Goal: Navigation & Orientation: Find specific page/section

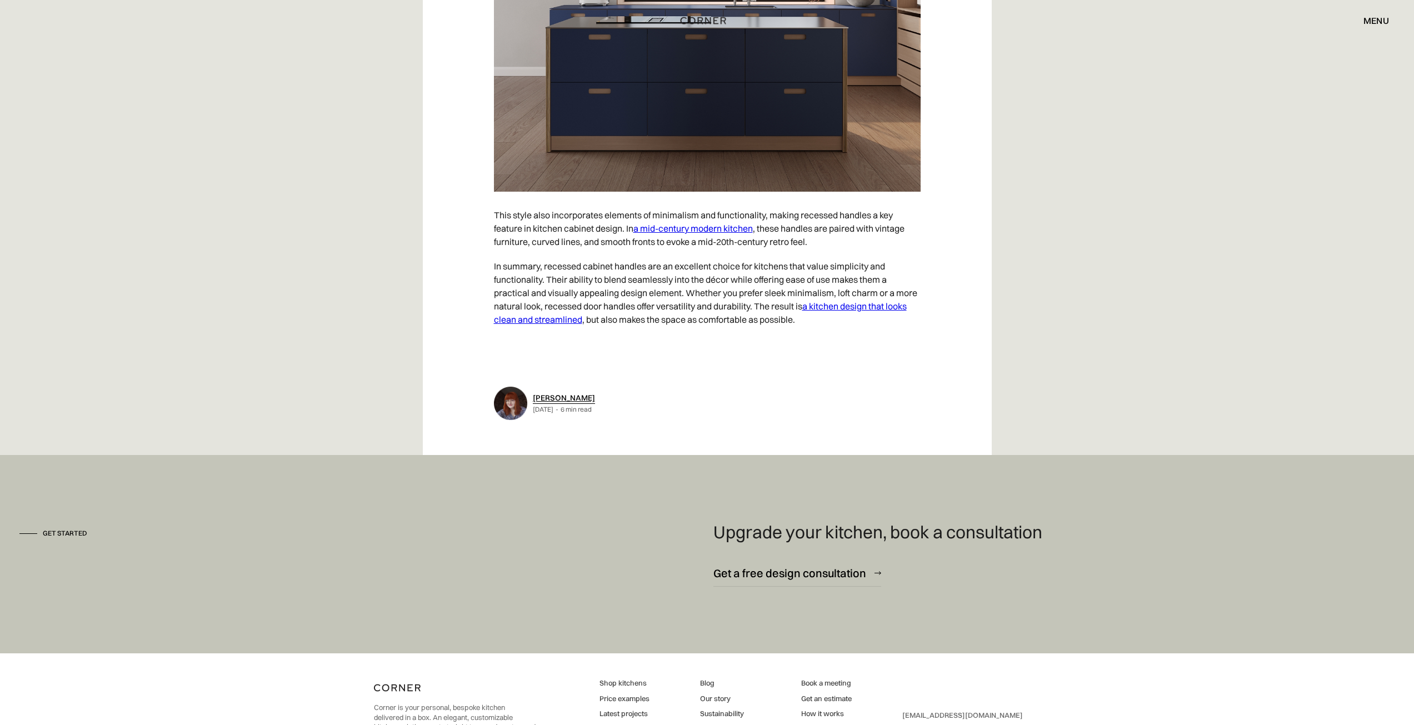
scroll to position [6382, 0]
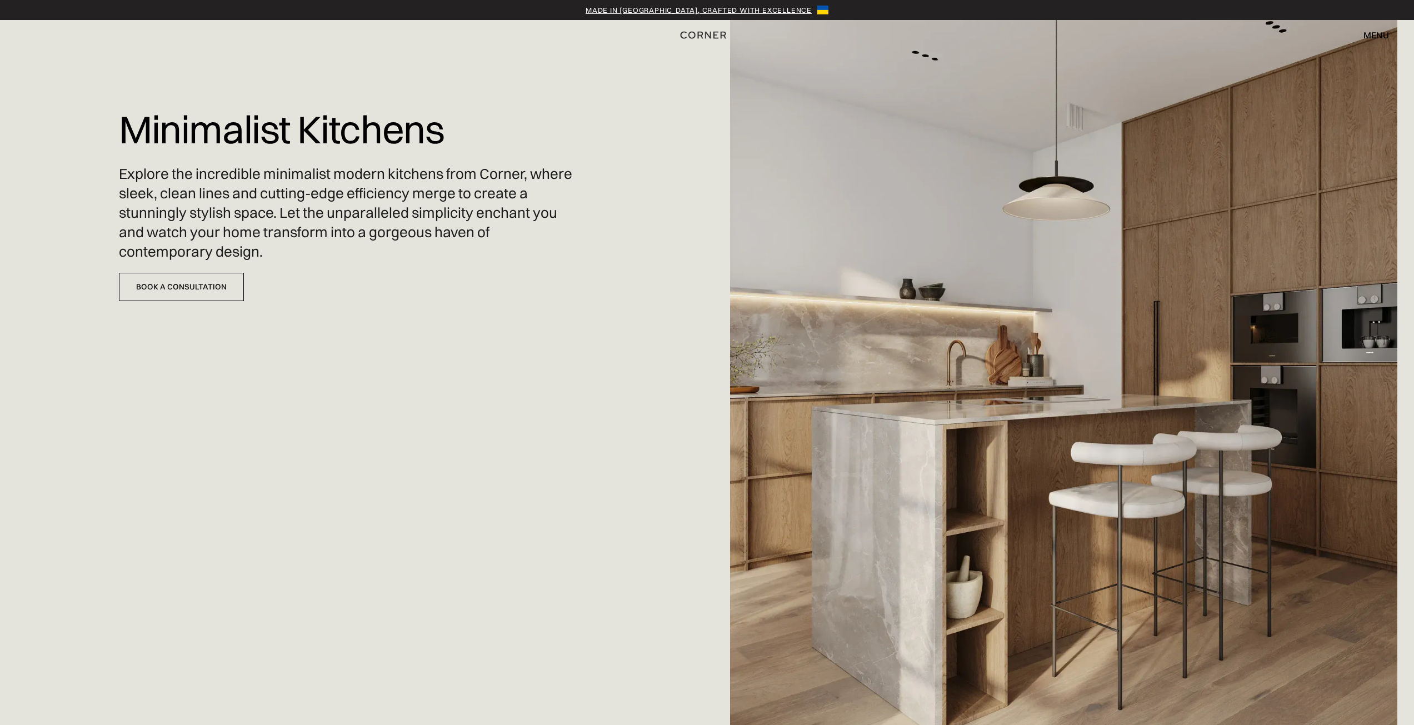
drag, startPoint x: 450, startPoint y: 420, endPoint x: 416, endPoint y: 113, distance: 309.1
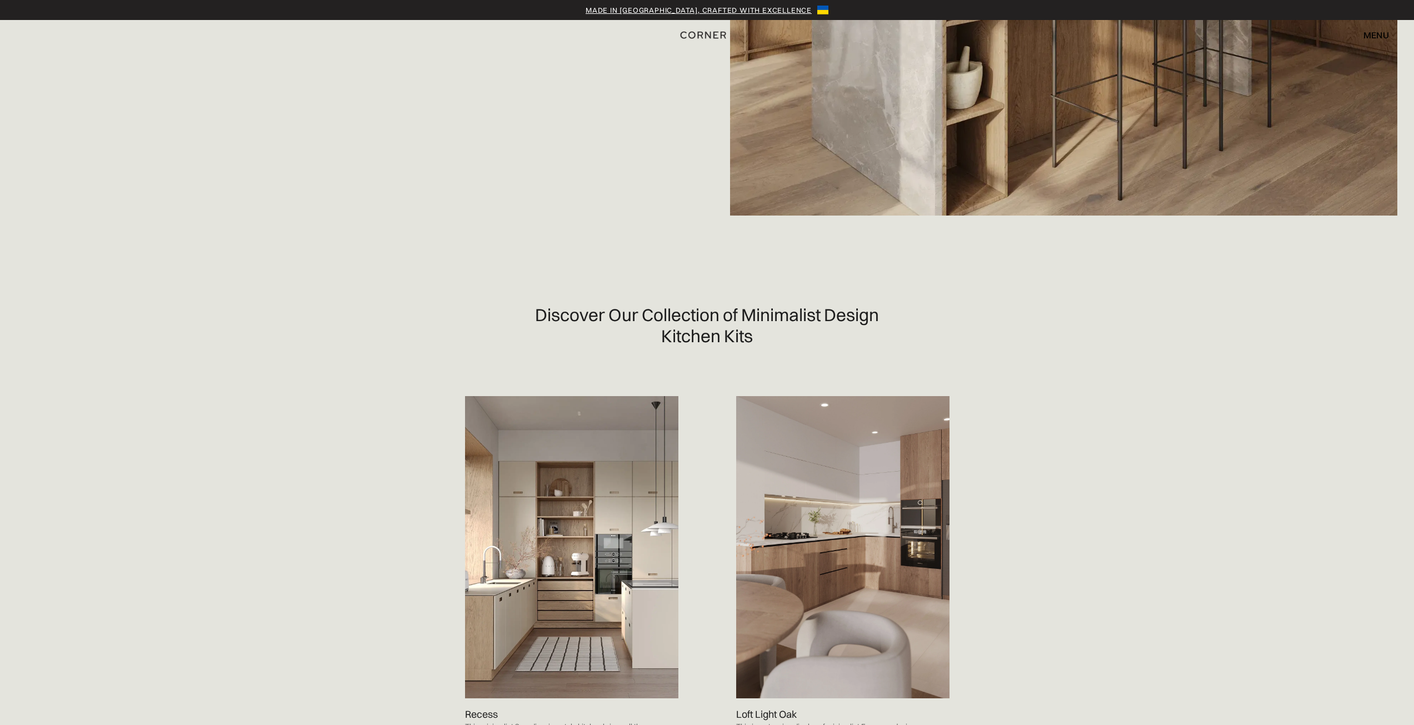
scroll to position [667, 0]
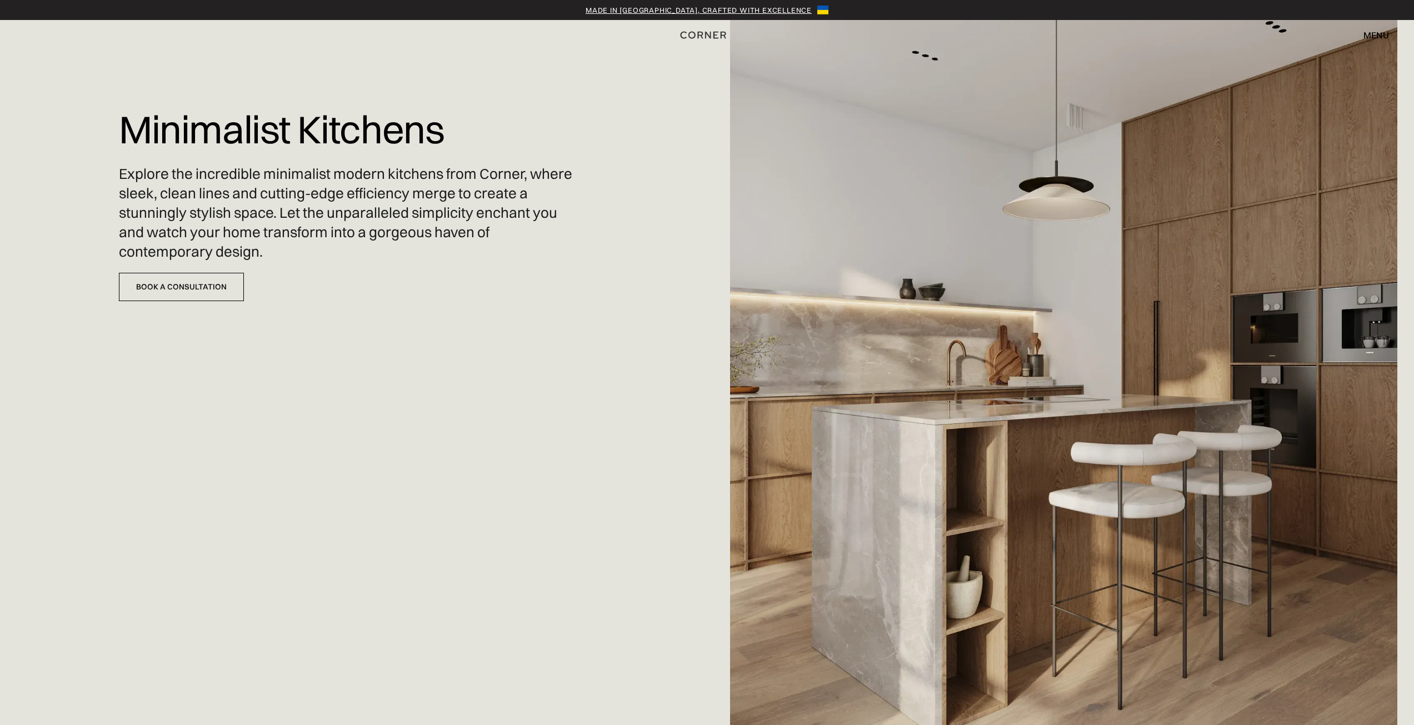
click at [1377, 36] on div "menu" at bounding box center [1376, 35] width 26 height 9
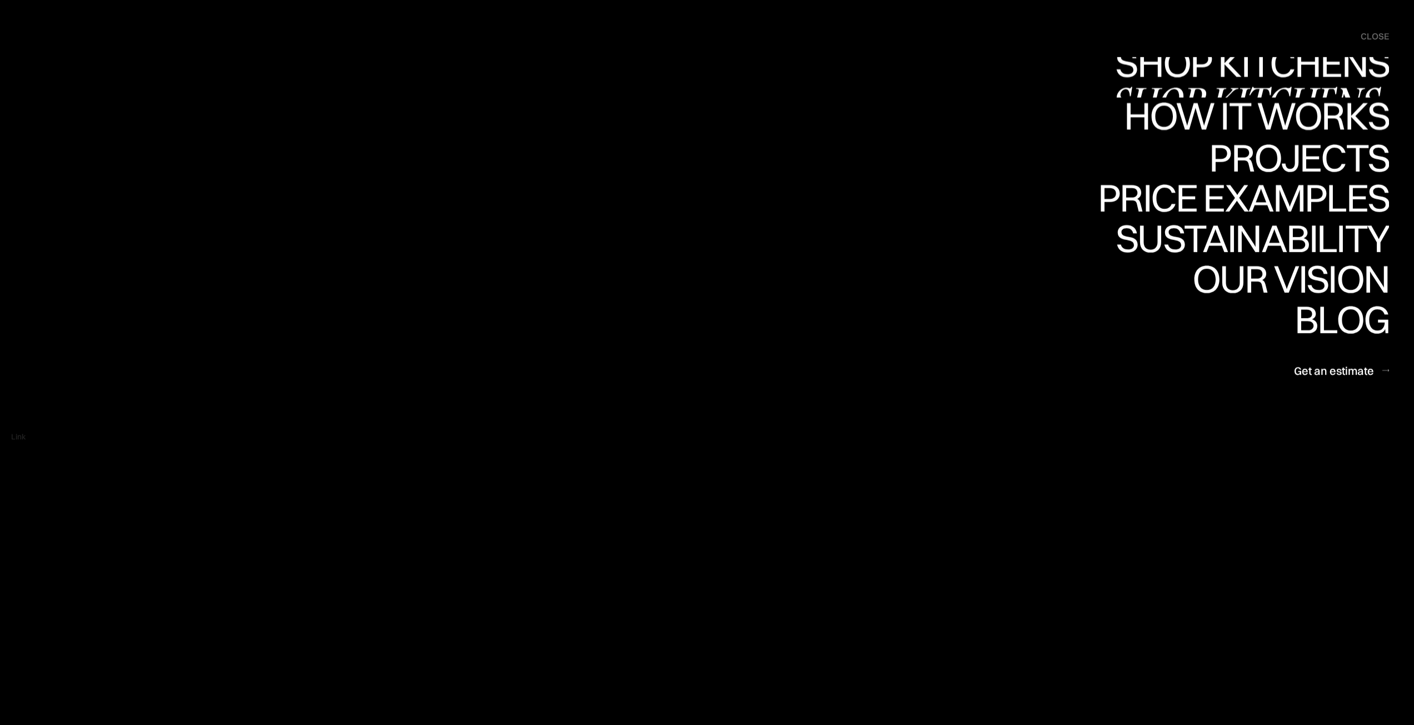
click at [1256, 82] on div "Shop Kitchens" at bounding box center [1249, 101] width 279 height 39
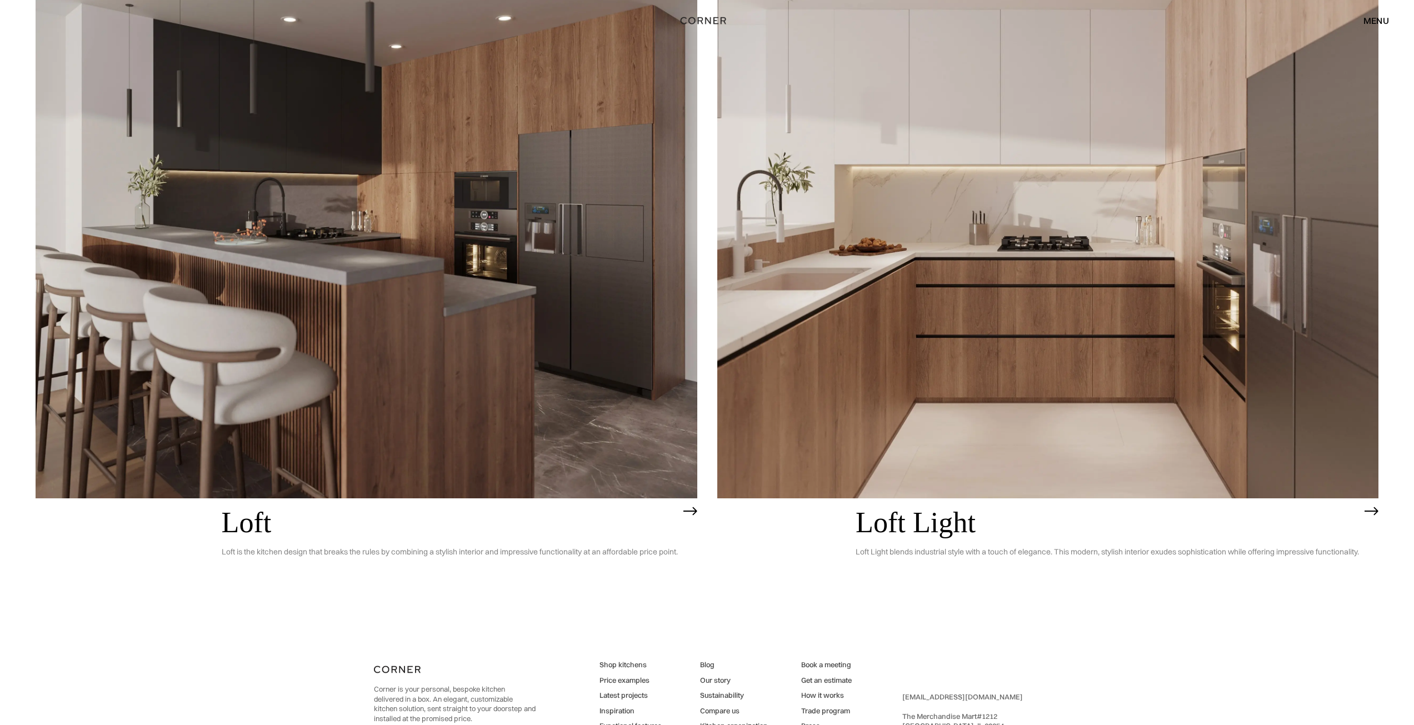
scroll to position [4405, 0]
